Goal: Go to known website: Access a specific website the user already knows

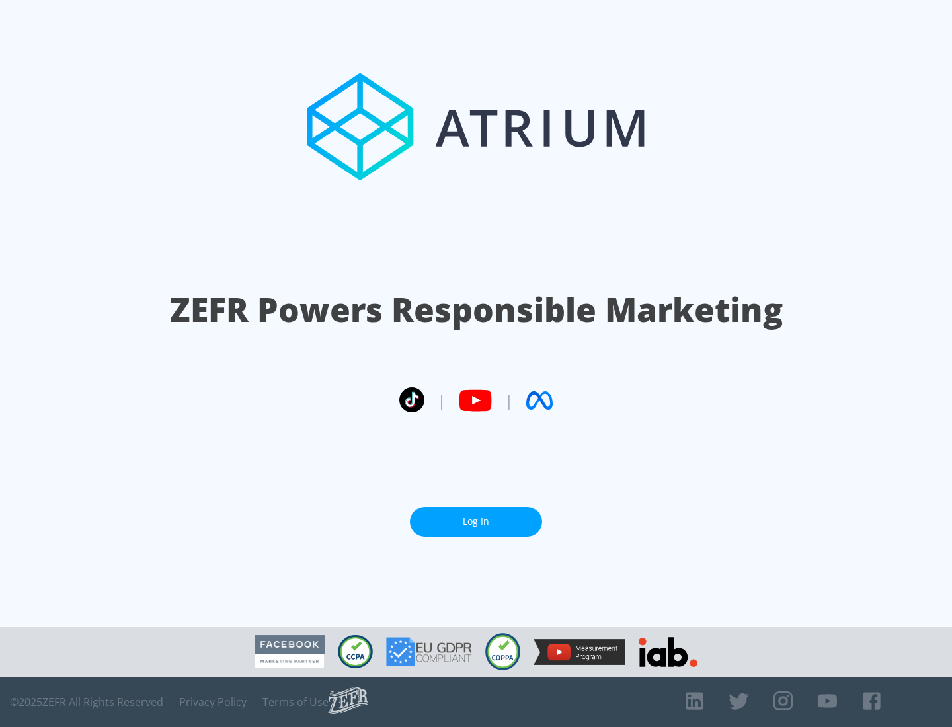
click at [476, 522] on link "Log In" at bounding box center [476, 522] width 132 height 30
